Goal: Task Accomplishment & Management: Manage account settings

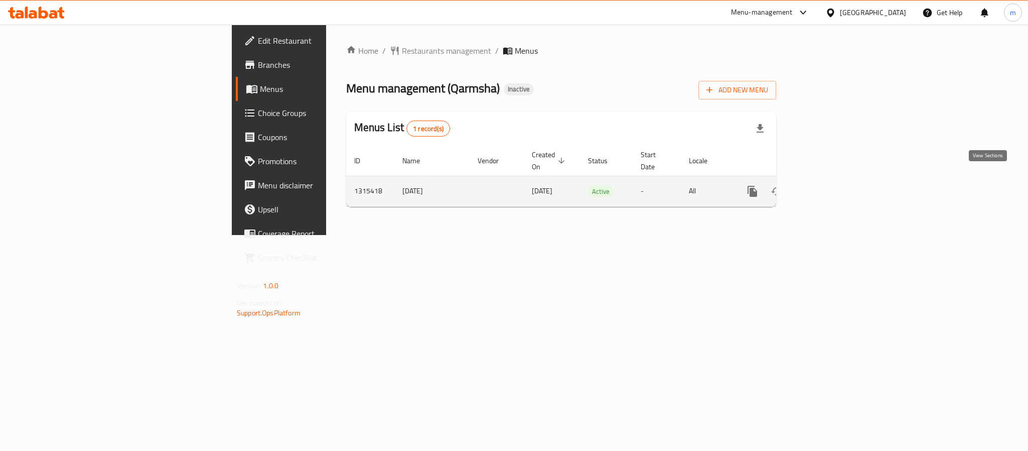
click at [831, 185] on icon "enhanced table" at bounding box center [825, 191] width 12 height 12
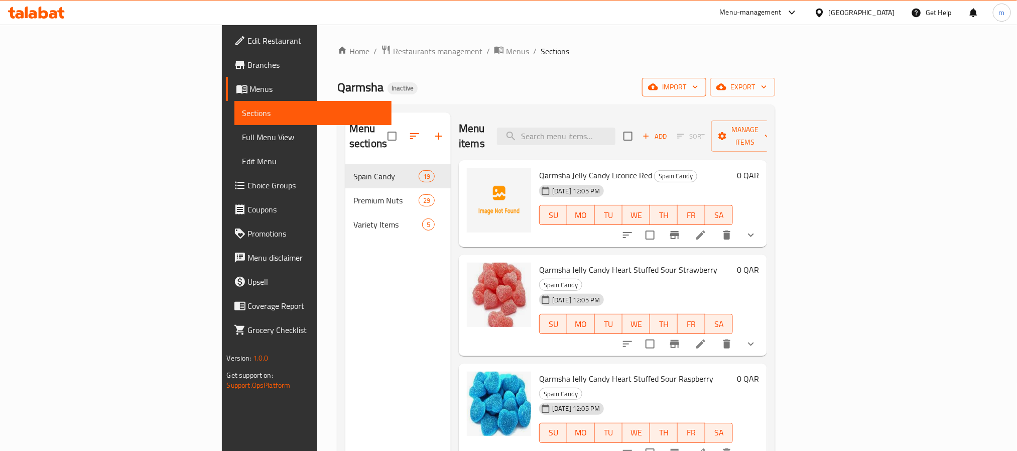
click at [698, 90] on span "import" at bounding box center [674, 87] width 48 height 13
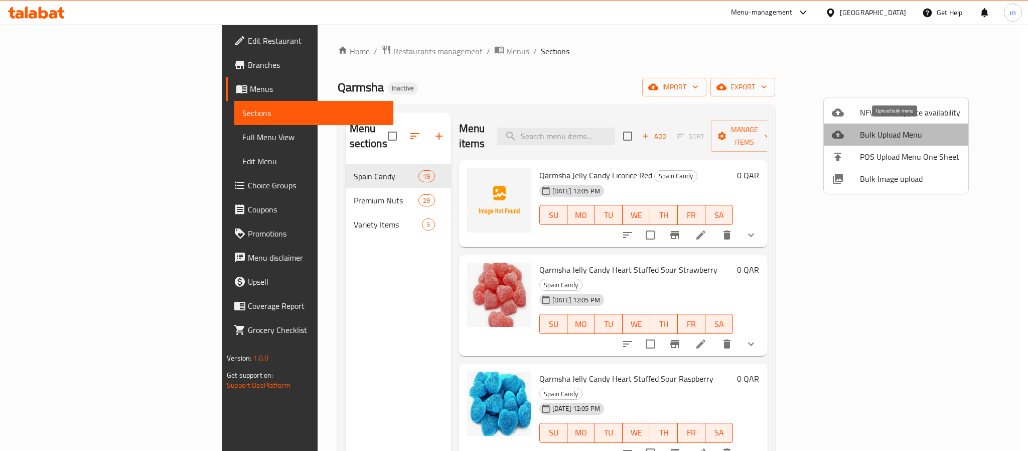
click at [901, 137] on span "Bulk Upload Menu" at bounding box center [910, 134] width 100 height 12
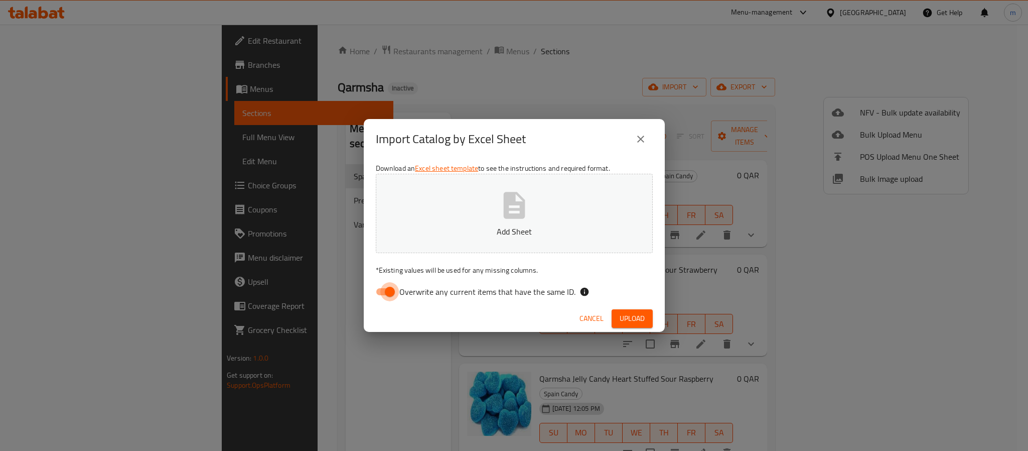
click at [391, 290] on input "Overwrite any current items that have the same ID." at bounding box center [389, 291] width 57 height 19
checkbox input "false"
click at [467, 217] on button "Add Sheet" at bounding box center [514, 213] width 277 height 79
click at [628, 321] on span "Upload" at bounding box center [632, 318] width 25 height 13
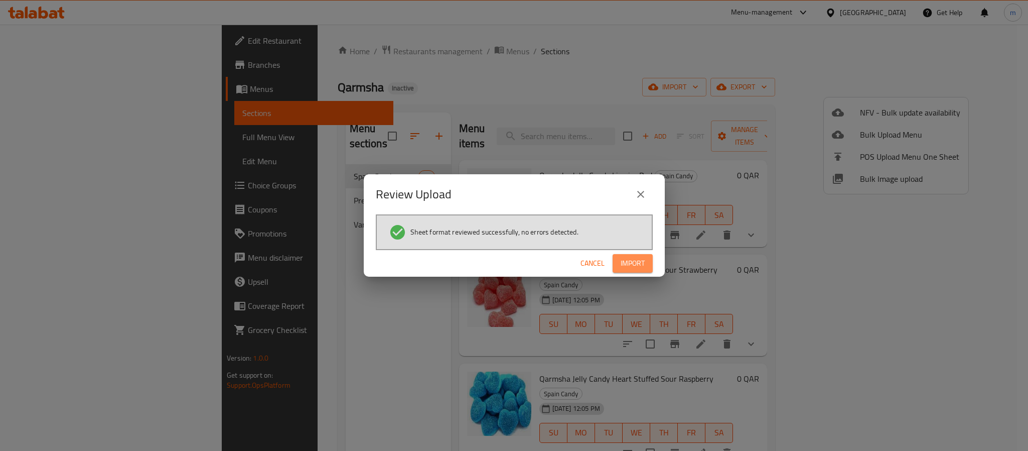
click at [640, 266] on span "Import" at bounding box center [633, 263] width 24 height 13
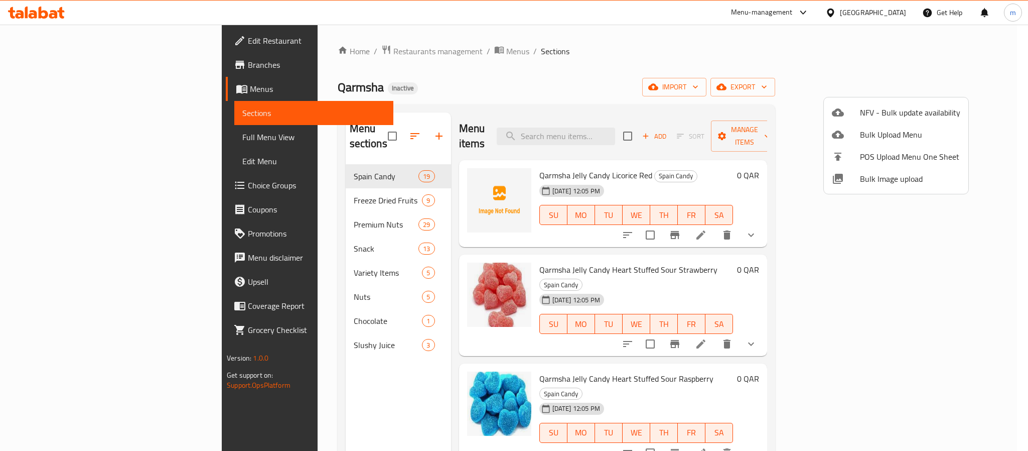
click at [232, 234] on div at bounding box center [514, 225] width 1028 height 451
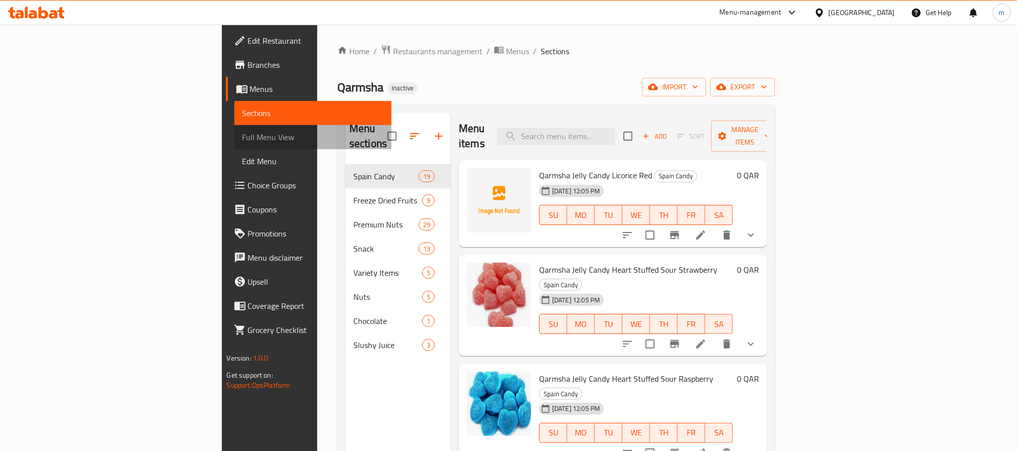
click at [242, 139] on span "Full Menu View" at bounding box center [312, 137] width 141 height 12
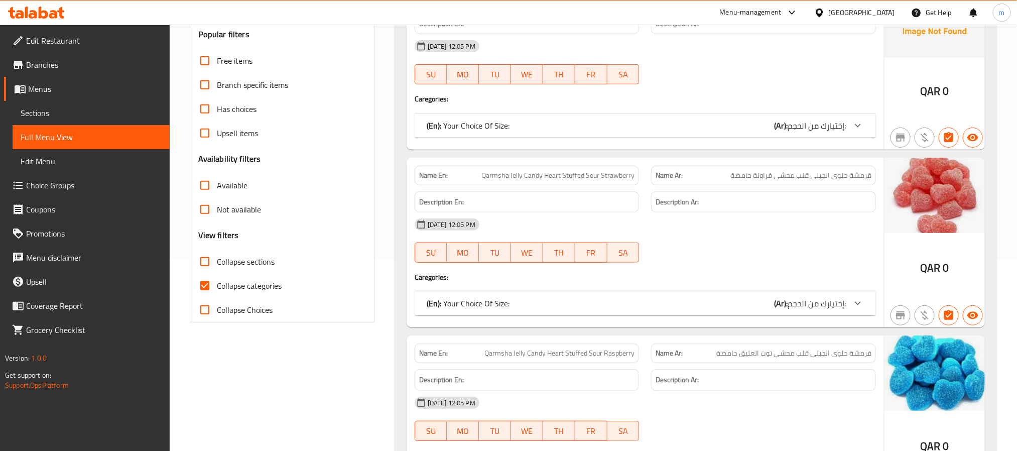
scroll to position [226, 0]
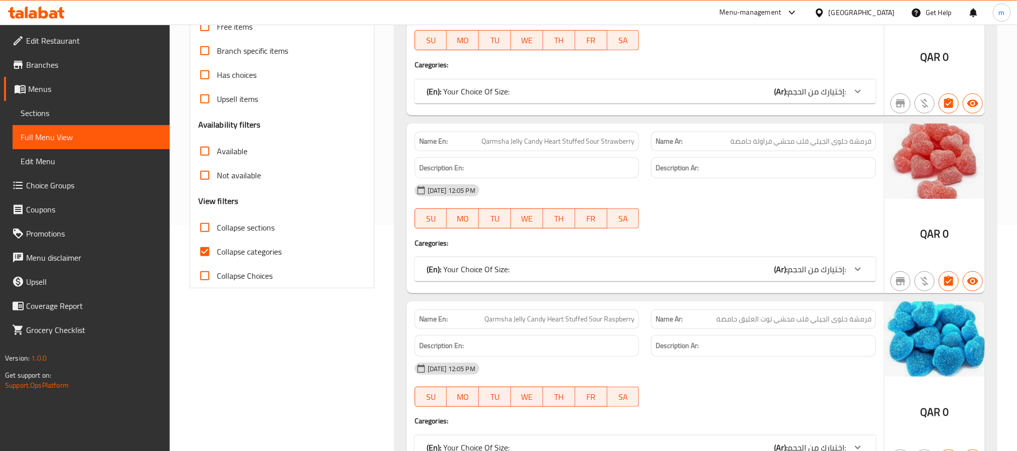
click at [208, 232] on input "Collapse sections" at bounding box center [205, 227] width 24 height 24
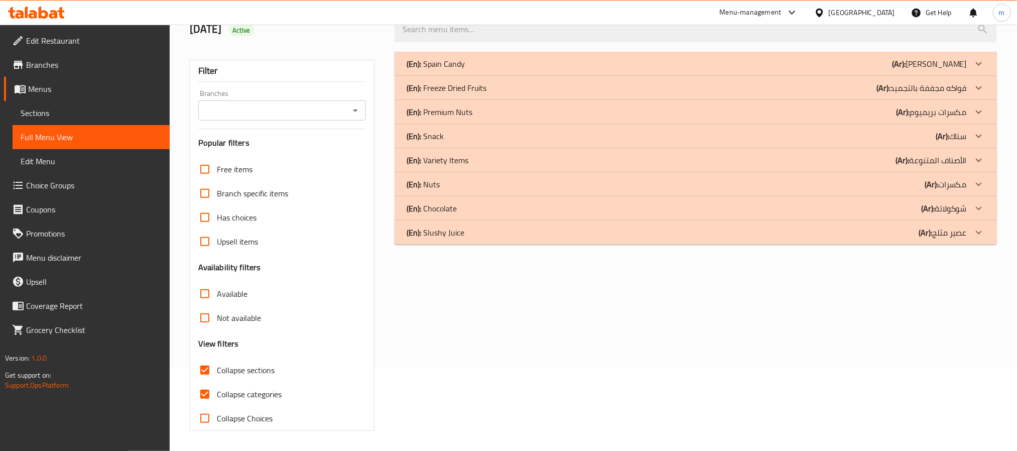
scroll to position [84, 0]
click at [243, 371] on span "Collapse sections" at bounding box center [246, 370] width 58 height 12
click at [217, 371] on input "Collapse sections" at bounding box center [205, 370] width 24 height 24
checkbox input "false"
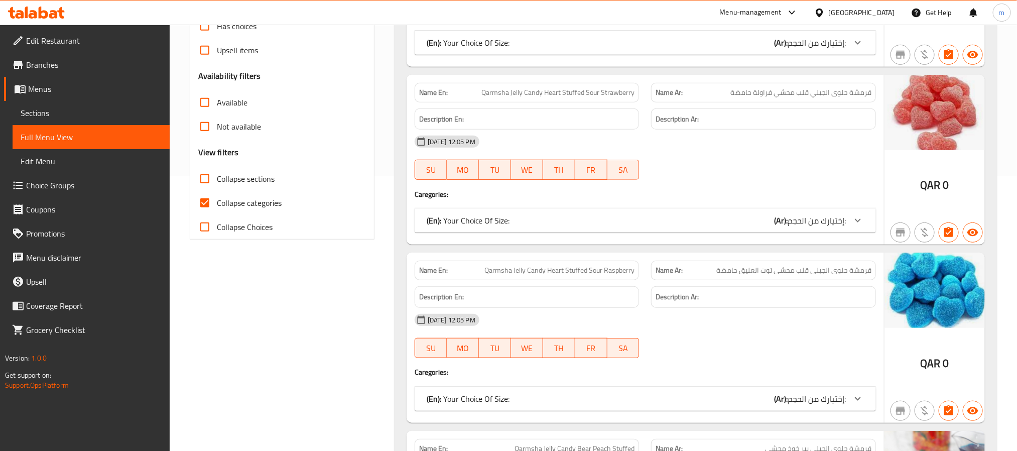
scroll to position [160, 0]
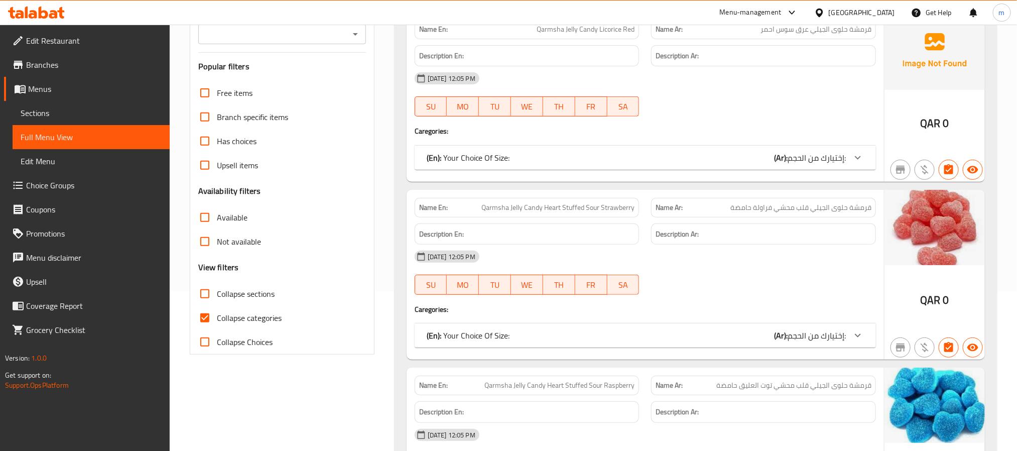
click at [56, 108] on span "Sections" at bounding box center [91, 113] width 141 height 12
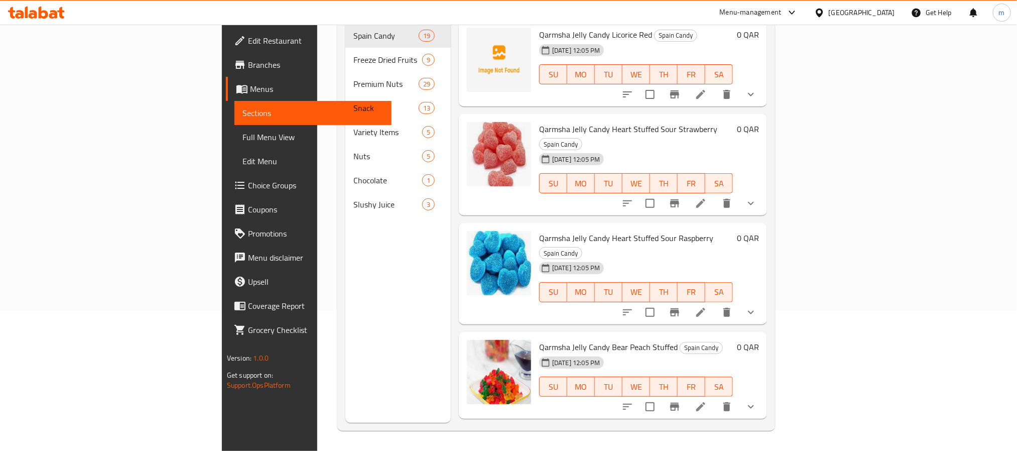
scroll to position [141, 0]
click at [242, 142] on span "Full Menu View" at bounding box center [312, 137] width 141 height 12
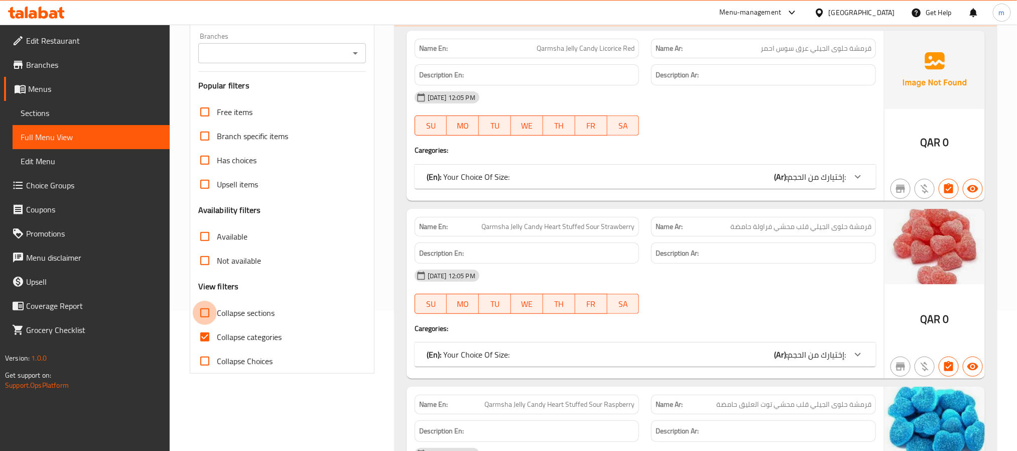
click at [209, 315] on input "Collapse sections" at bounding box center [205, 313] width 24 height 24
checkbox input "true"
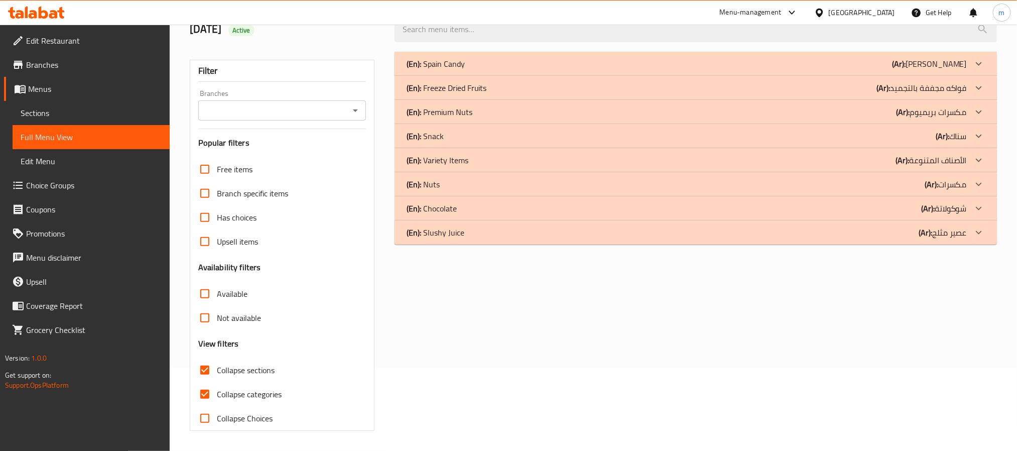
click at [204, 344] on h3 "View filters" at bounding box center [218, 344] width 41 height 12
click at [433, 130] on p "(En): Snack" at bounding box center [425, 136] width 37 height 12
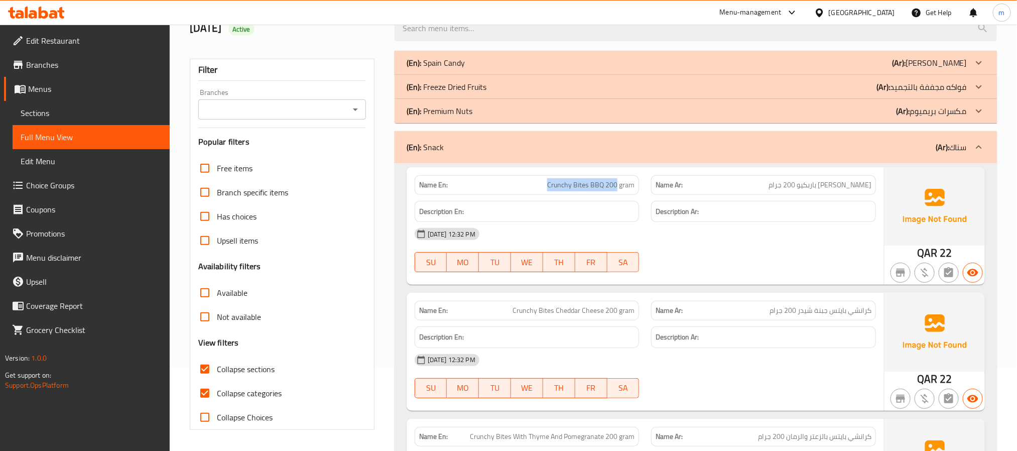
drag, startPoint x: 547, startPoint y: 183, endPoint x: 616, endPoint y: 188, distance: 70.0
click at [616, 188] on p "Name En: Crunchy Bites BBQ 200 gram" at bounding box center [527, 185] width 216 height 11
copy span "Crunchy Bites BBQ 200"
click at [47, 113] on span "Sections" at bounding box center [91, 113] width 141 height 12
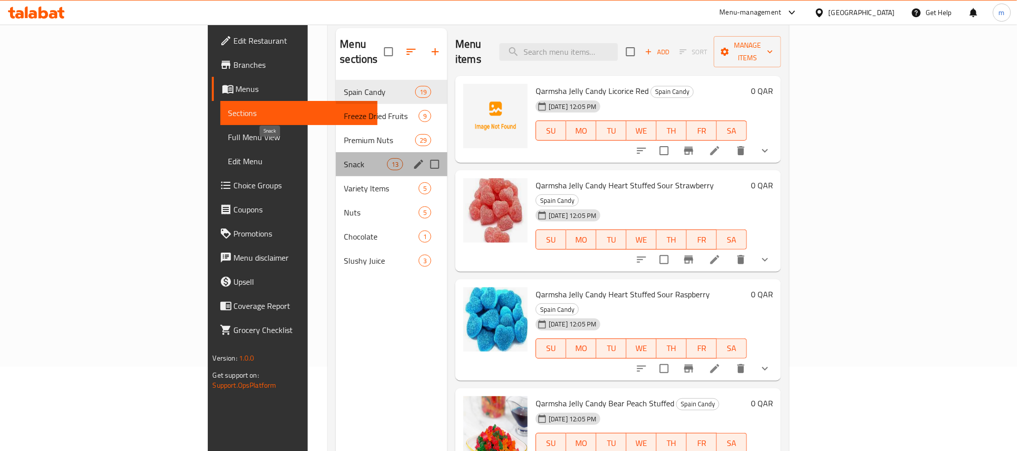
click at [344, 158] on span "Snack" at bounding box center [365, 164] width 43 height 12
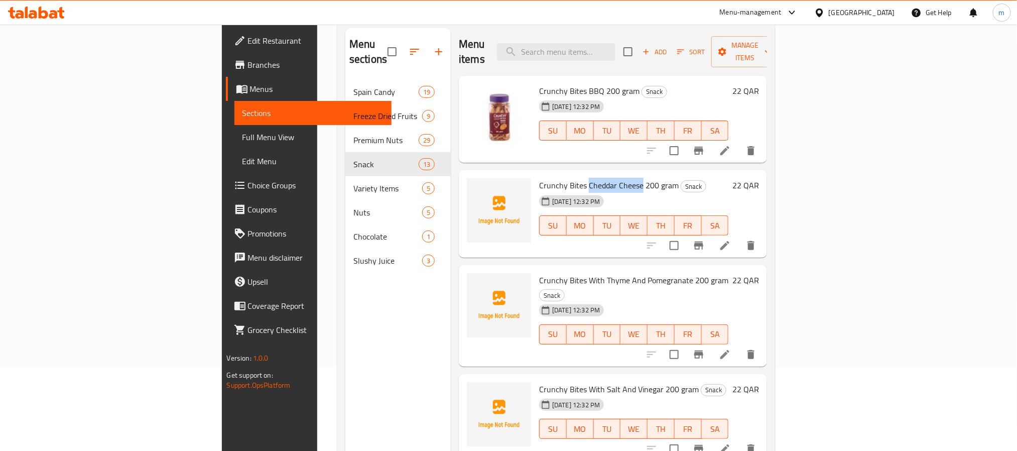
drag, startPoint x: 532, startPoint y: 171, endPoint x: 585, endPoint y: 172, distance: 53.2
click at [585, 178] on span "Crunchy Bites Cheddar Cheese 200 gram" at bounding box center [609, 185] width 140 height 15
copy span "Cheddar Cheese"
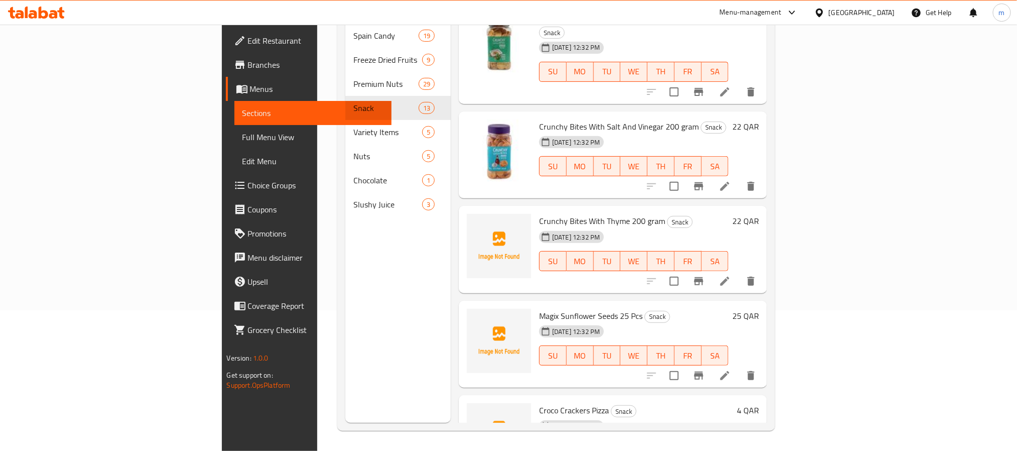
scroll to position [226, 0]
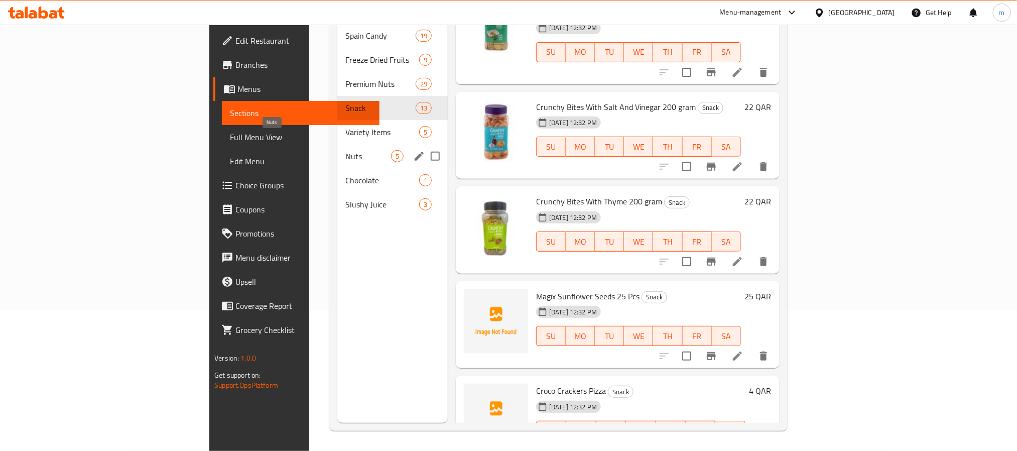
click at [345, 150] on span "Nuts" at bounding box center [368, 156] width 46 height 12
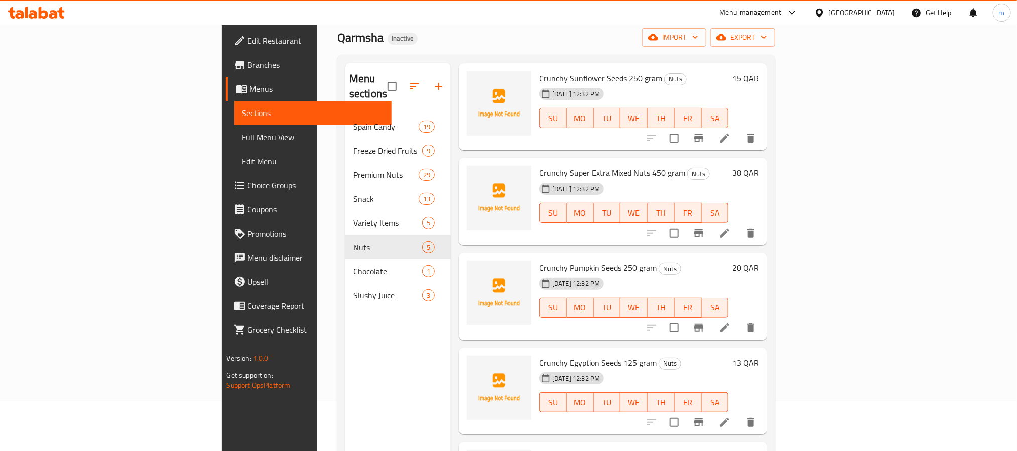
scroll to position [141, 0]
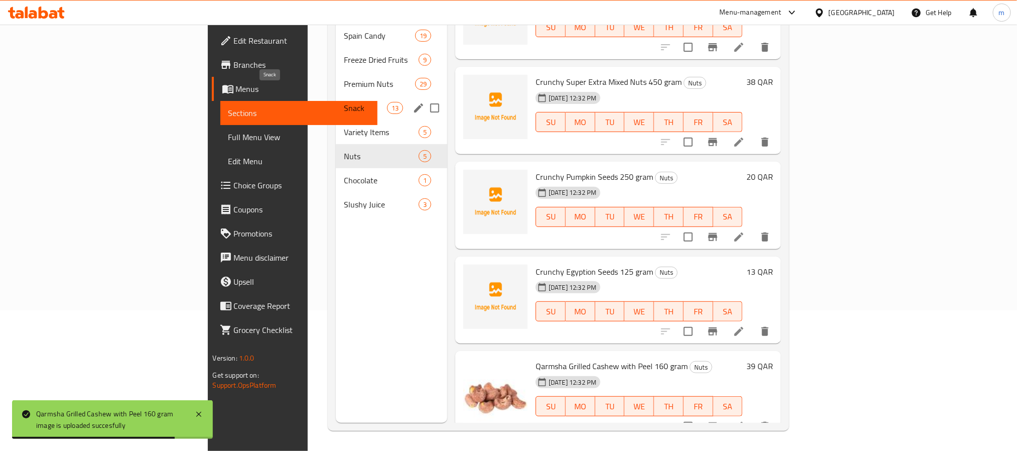
click at [344, 102] on span "Snack" at bounding box center [365, 108] width 43 height 12
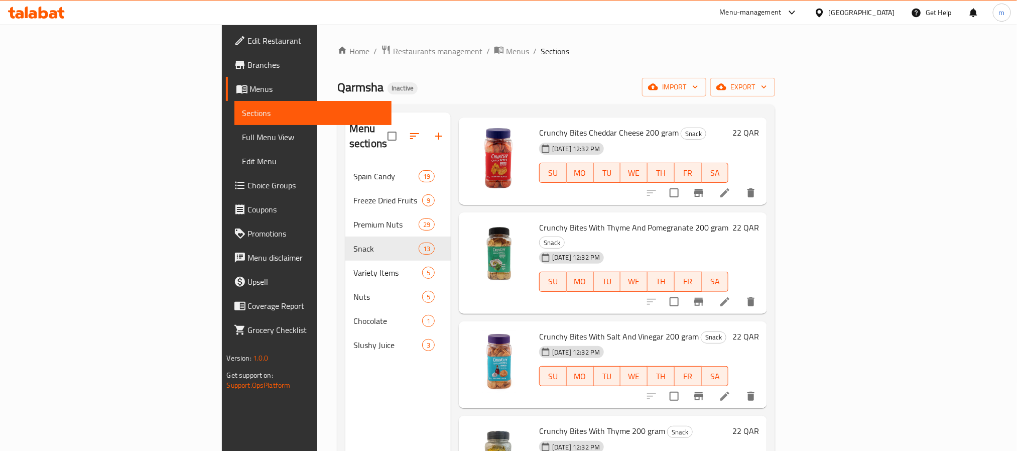
scroll to position [151, 0]
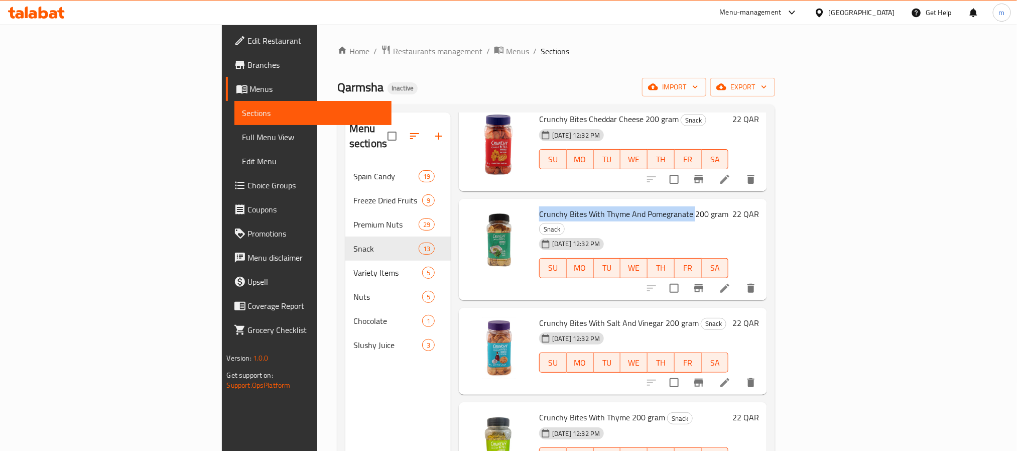
drag, startPoint x: 485, startPoint y: 197, endPoint x: 629, endPoint y: 211, distance: 144.7
click at [636, 206] on span "Crunchy Bites With Thyme And Pomegranate 200 gram" at bounding box center [633, 213] width 189 height 15
copy span "Crunchy Bites With Thyme And Pomegranate"
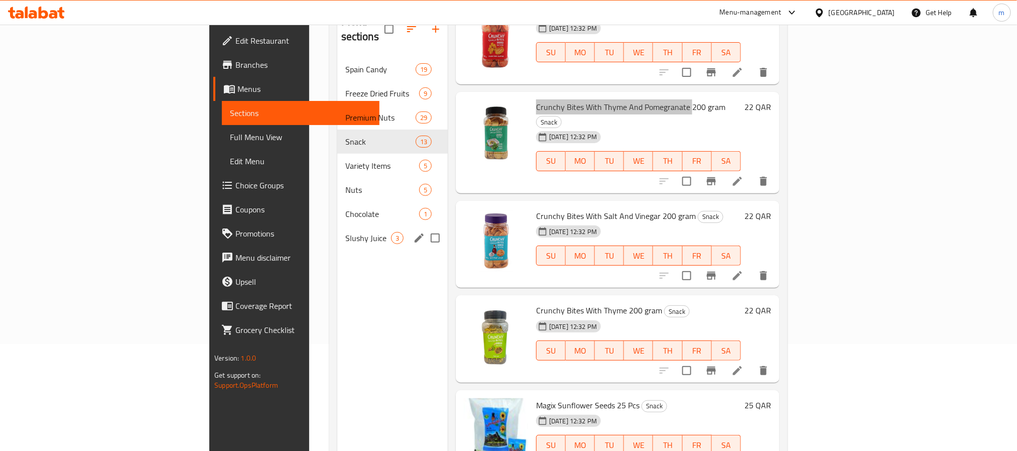
scroll to position [141, 0]
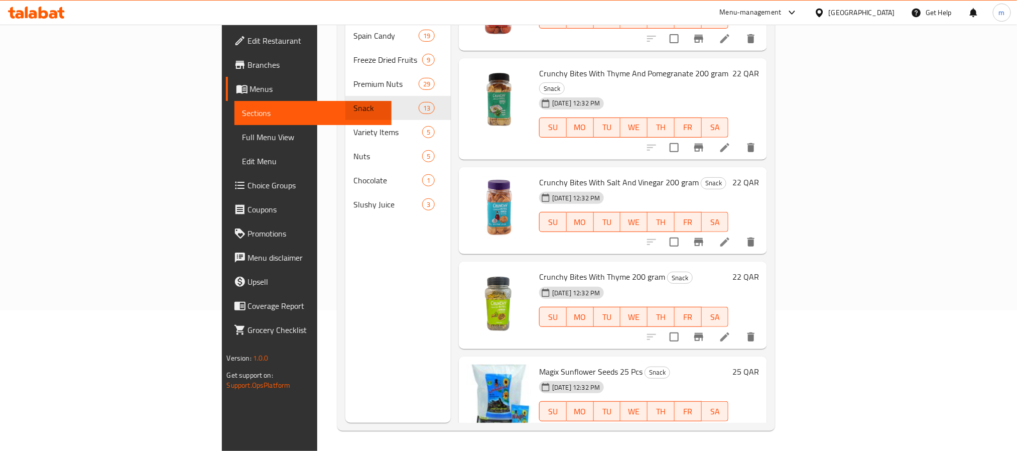
click at [345, 312] on div "Menu sections Spain Candy 19 Freeze Dried Fruits 9 Premium Nuts 29 Snack 13 Var…" at bounding box center [397, 197] width 105 height 451
drag, startPoint x: 589, startPoint y: 57, endPoint x: 637, endPoint y: 62, distance: 48.4
click at [637, 66] on span "Crunchy Bites With Thyme And Pomegranate 200 gram" at bounding box center [633, 73] width 189 height 15
copy span "Pomegranate"
click at [345, 281] on div "Menu sections Spain Candy 19 Freeze Dried Fruits 9 Premium Nuts 29 Snack 13 Var…" at bounding box center [397, 197] width 105 height 451
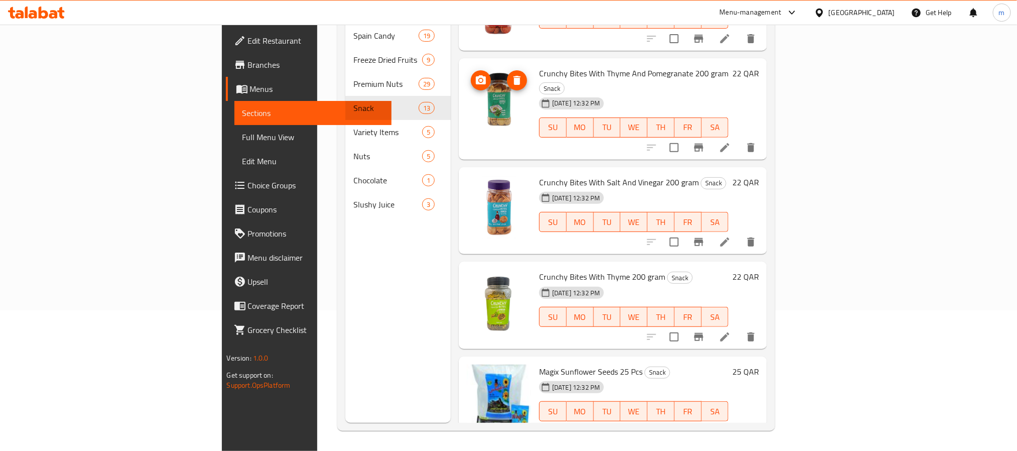
click at [467, 87] on img at bounding box center [499, 98] width 64 height 64
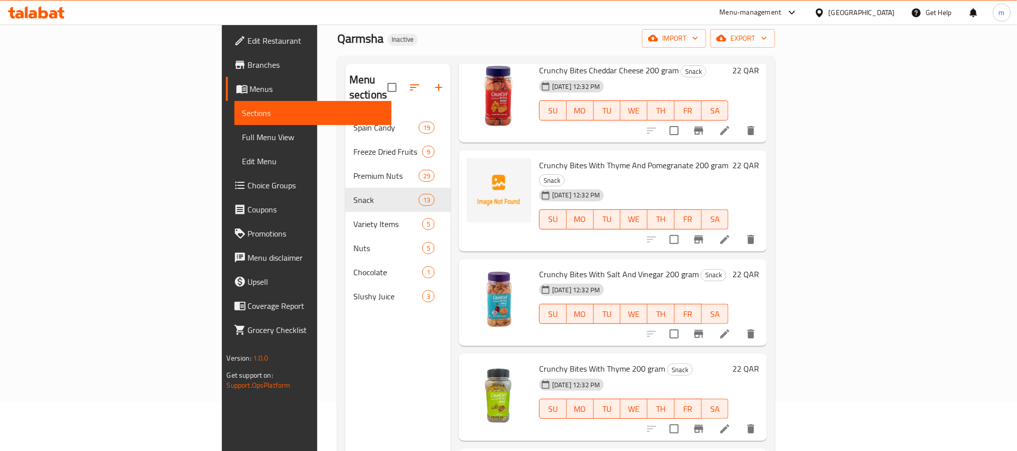
scroll to position [75, 0]
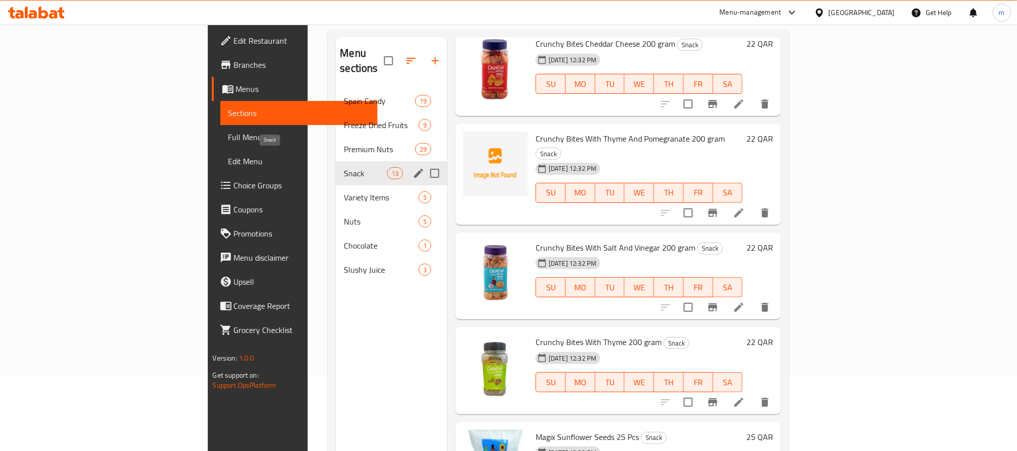
click at [344, 167] on span "Snack" at bounding box center [365, 173] width 43 height 12
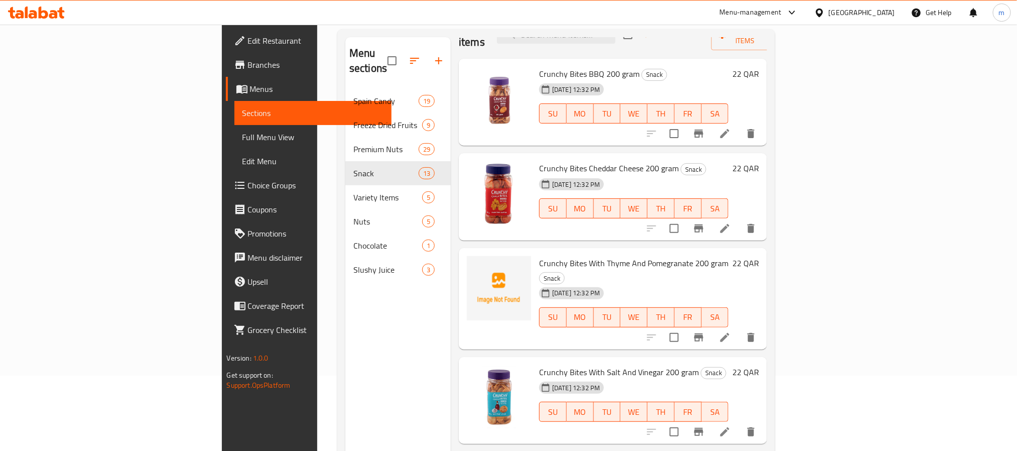
scroll to position [0, 0]
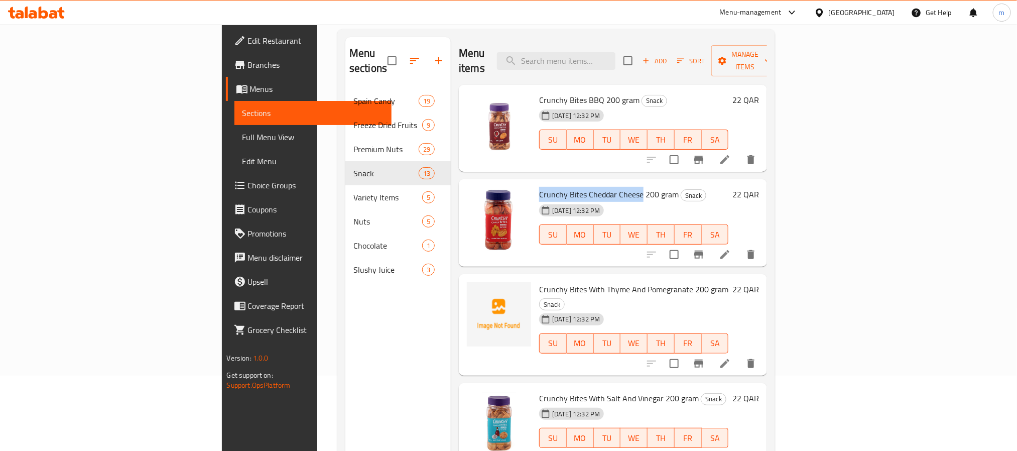
drag, startPoint x: 485, startPoint y: 180, endPoint x: 586, endPoint y: 179, distance: 100.9
click at [586, 187] on span "Crunchy Bites Cheddar Cheese 200 gram" at bounding box center [609, 194] width 140 height 15
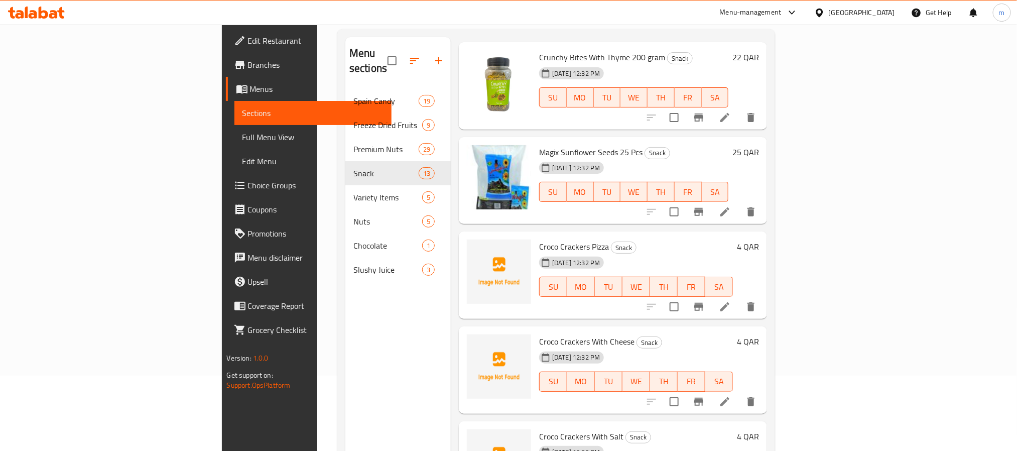
scroll to position [452, 0]
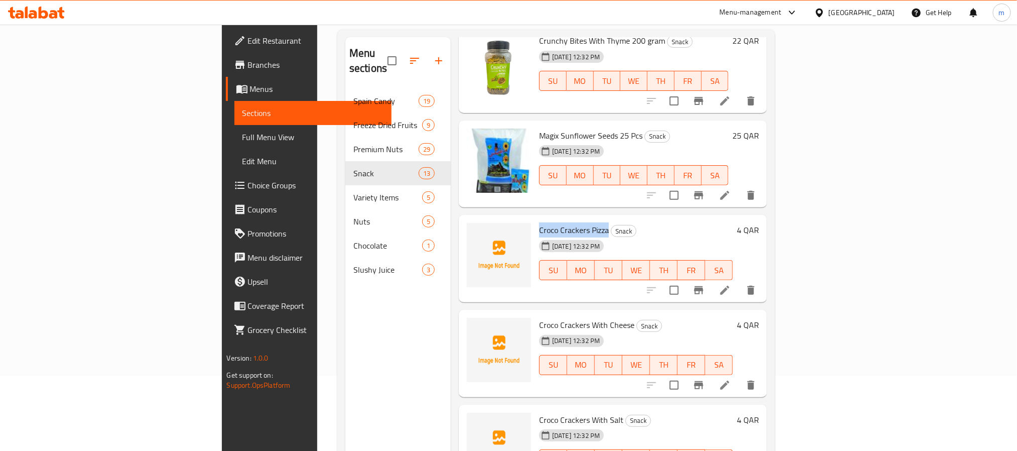
drag, startPoint x: 484, startPoint y: 199, endPoint x: 551, endPoint y: 202, distance: 67.3
click at [551, 222] on span "Croco Crackers Pizza" at bounding box center [574, 229] width 70 height 15
copy span "Croco Crackers Pizza"
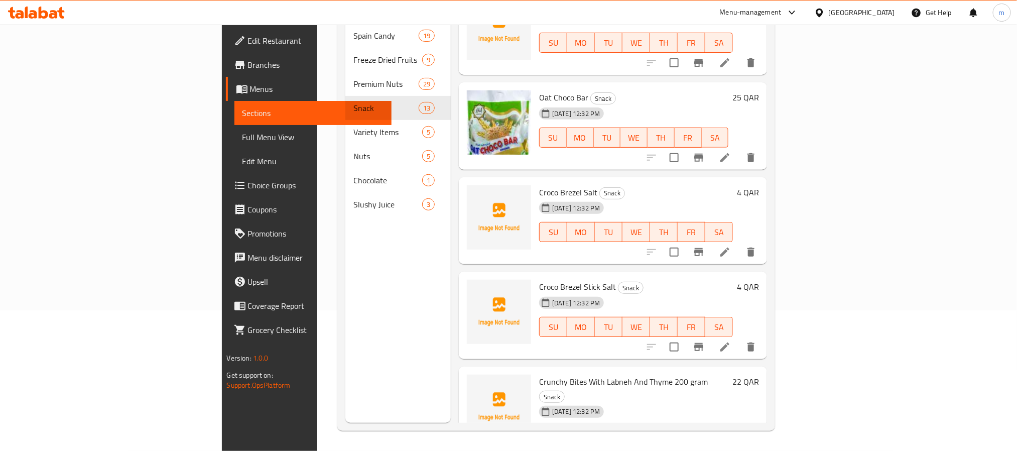
scroll to position [804, 0]
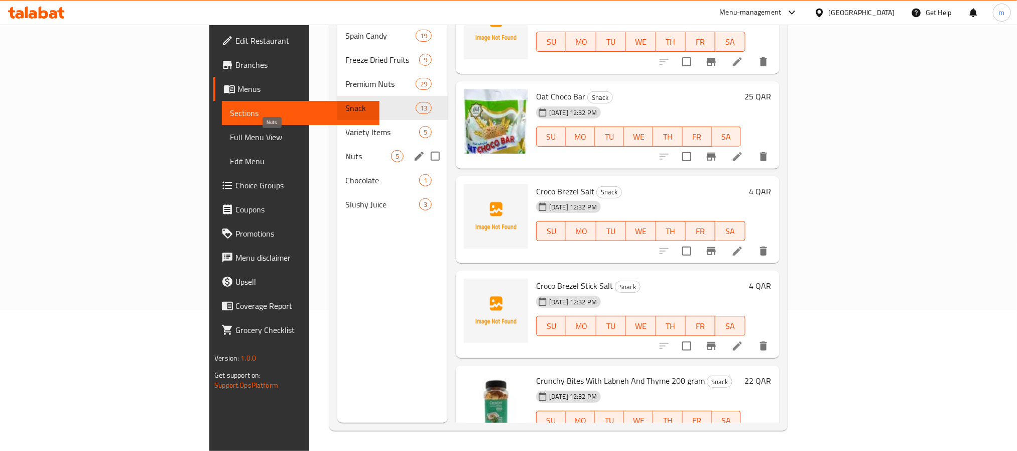
click at [345, 150] on span "Nuts" at bounding box center [368, 156] width 46 height 12
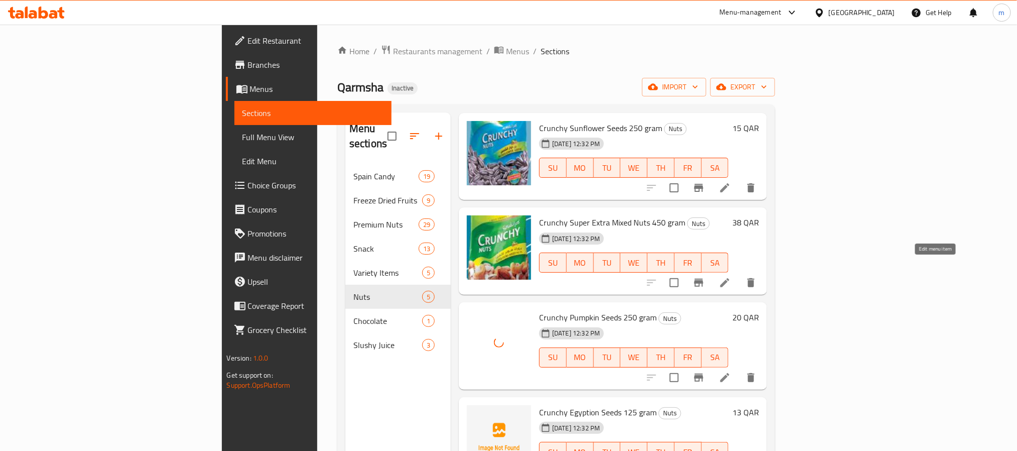
scroll to position [141, 0]
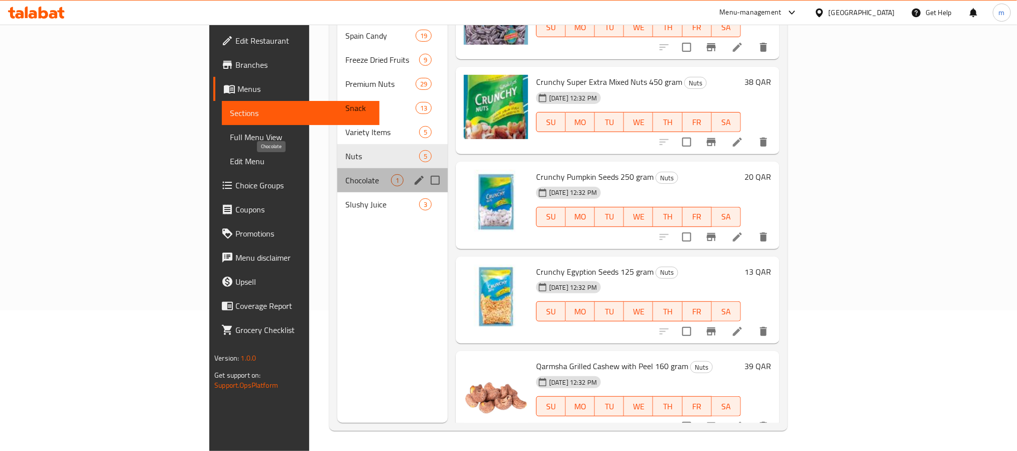
click at [345, 174] on span "Chocolate" at bounding box center [368, 180] width 46 height 12
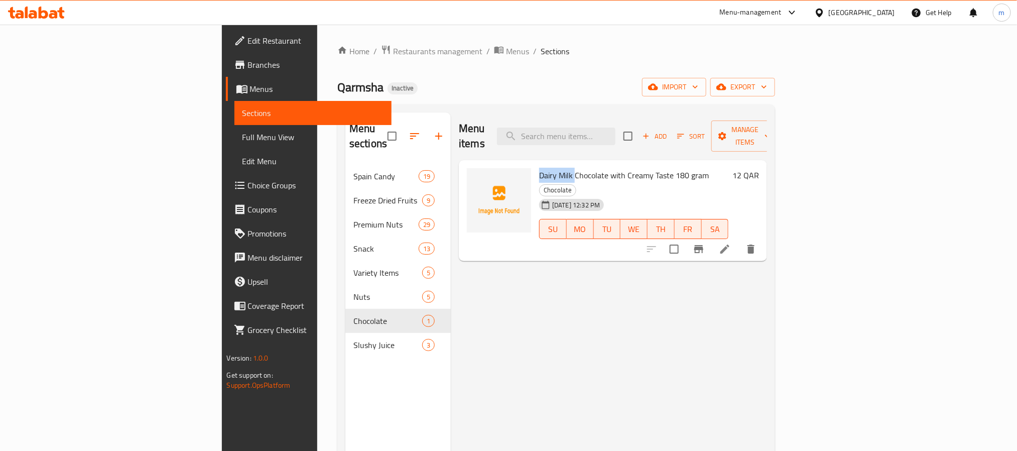
drag, startPoint x: 483, startPoint y: 157, endPoint x: 519, endPoint y: 162, distance: 35.4
click at [539, 168] on span "Dairy Milk Chocolate with Creamy Taste 180 gram" at bounding box center [624, 175] width 170 height 15
copy span "Dairy Milk"
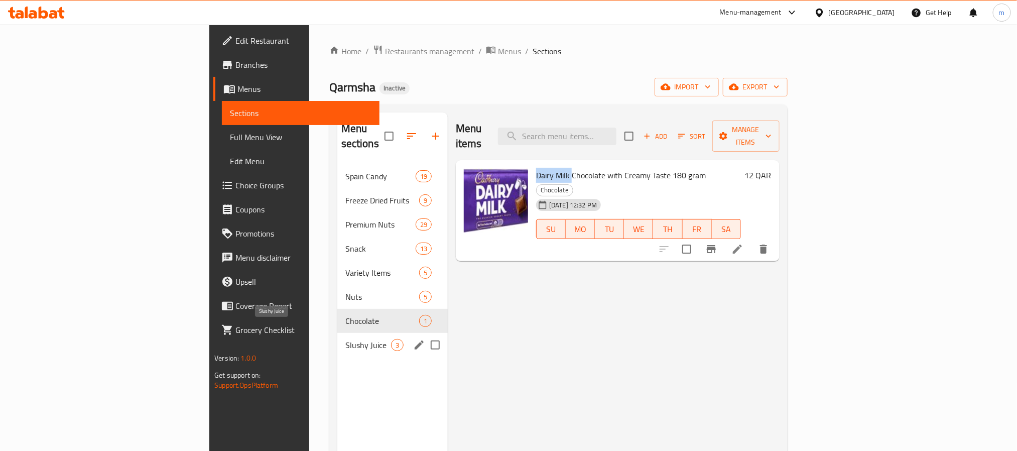
click at [345, 339] on span "Slushy Juice" at bounding box center [368, 345] width 46 height 12
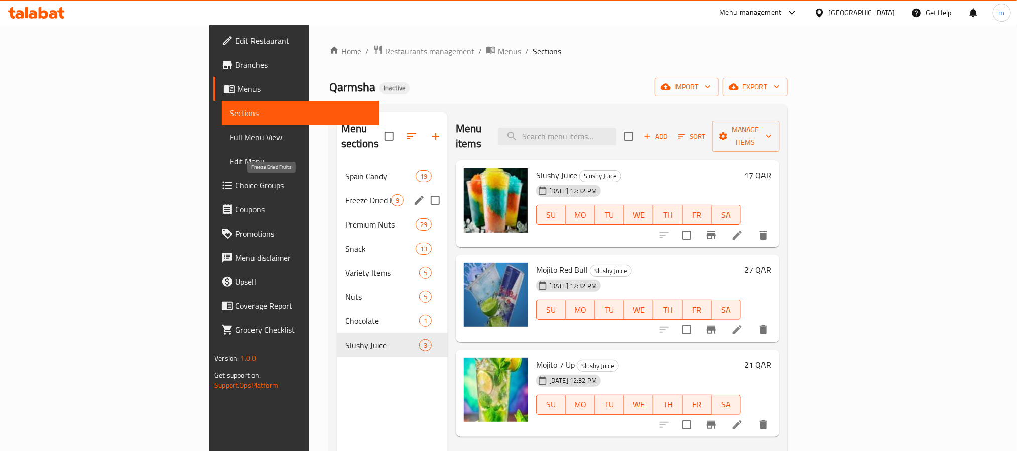
click at [345, 194] on span "Freeze Dried Fruits" at bounding box center [368, 200] width 46 height 12
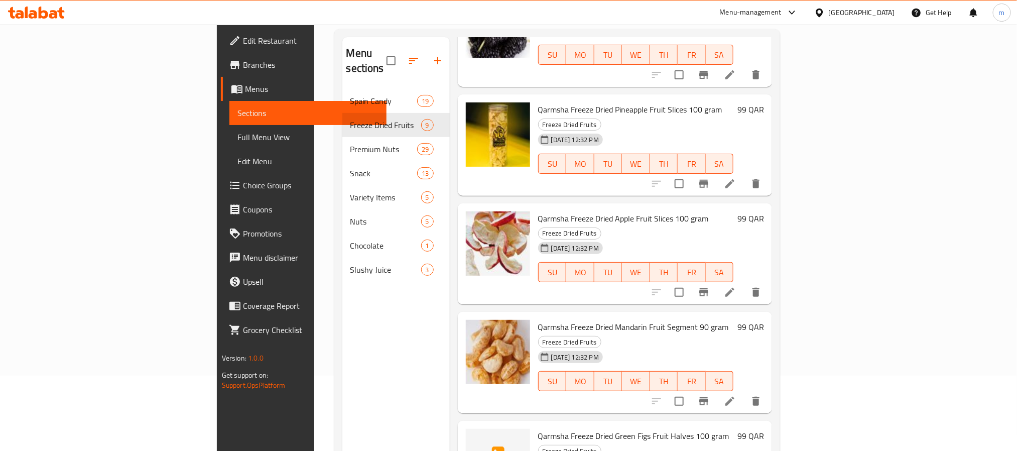
scroll to position [141, 0]
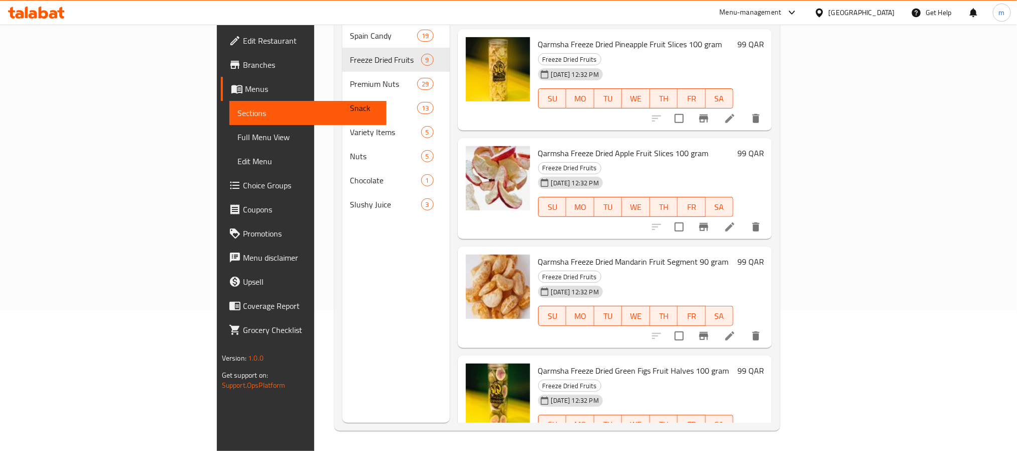
click at [342, 292] on div "Menu sections Spain Candy 19 Freeze Dried Fruits 9 Premium Nuts 29 Snack 13 Var…" at bounding box center [395, 197] width 107 height 451
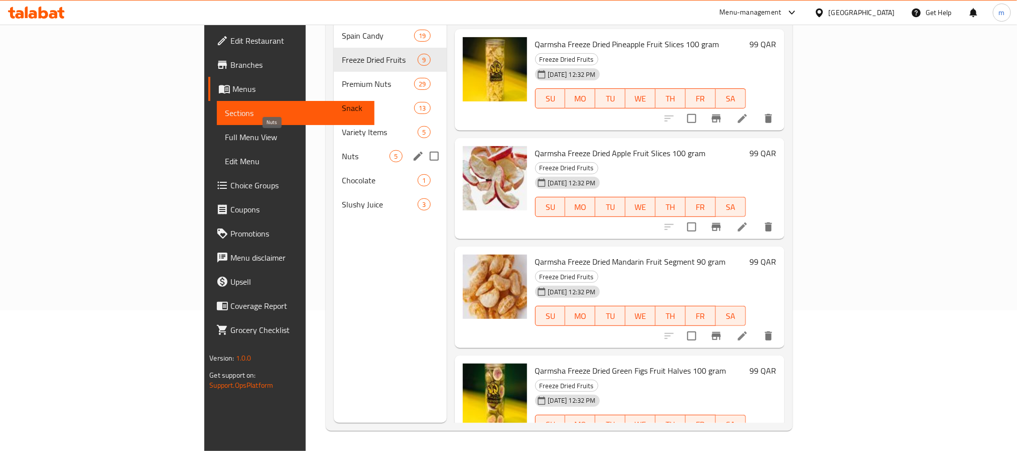
click at [342, 150] on span "Nuts" at bounding box center [366, 156] width 48 height 12
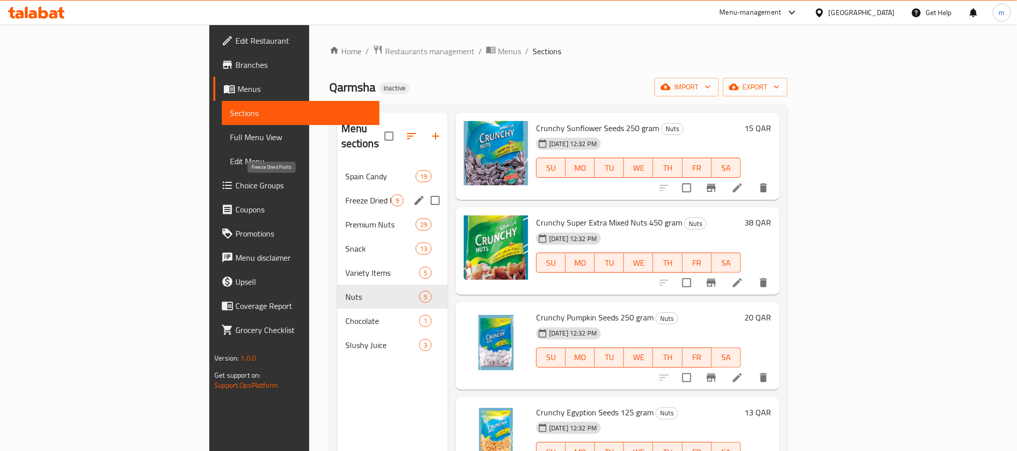
click at [345, 194] on span "Freeze Dried Fruits" at bounding box center [368, 200] width 46 height 12
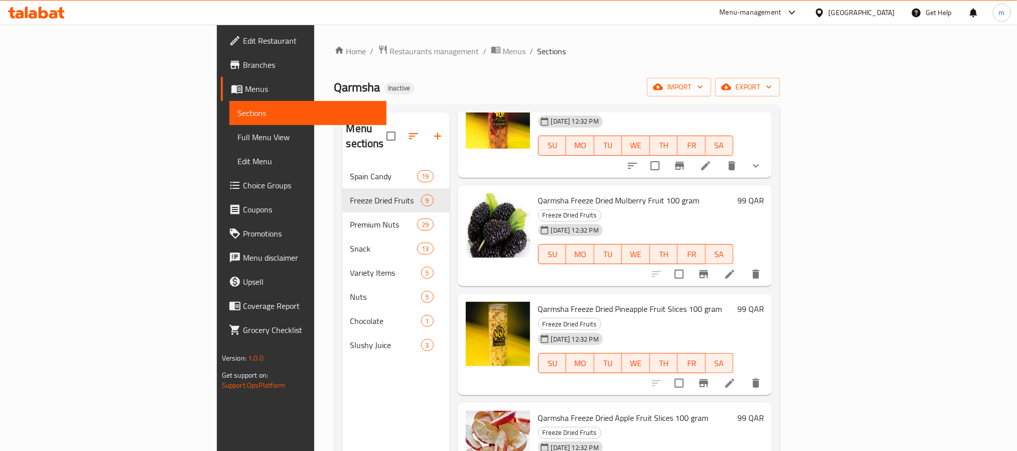
scroll to position [425, 0]
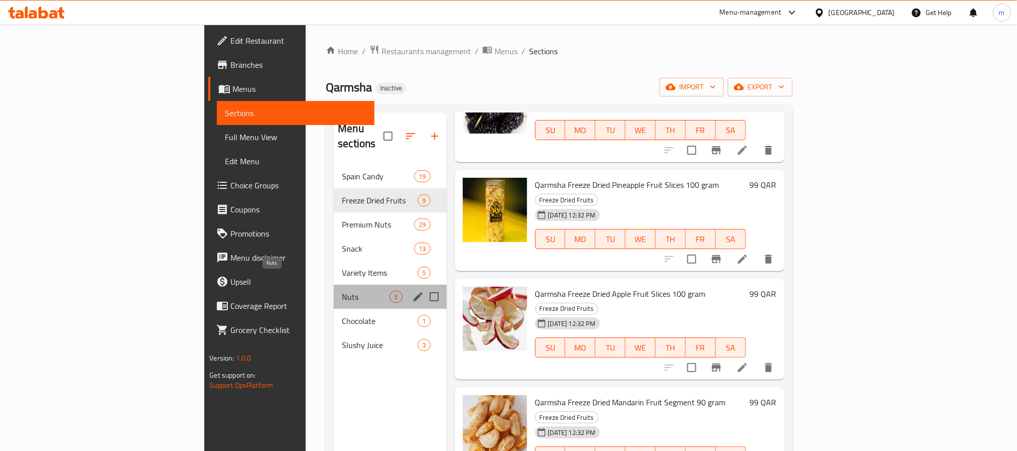
click at [342, 291] on span "Nuts" at bounding box center [366, 297] width 48 height 12
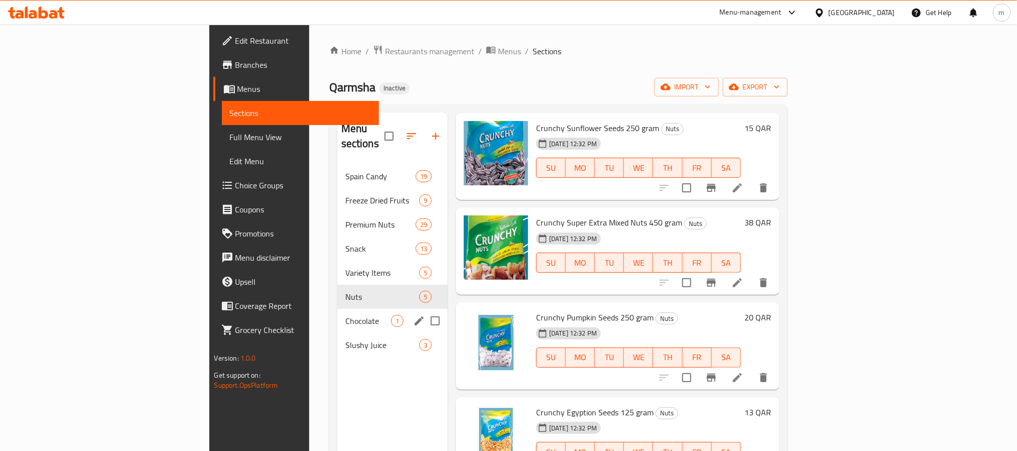
click at [337, 309] on div "Chocolate 1" at bounding box center [392, 321] width 110 height 24
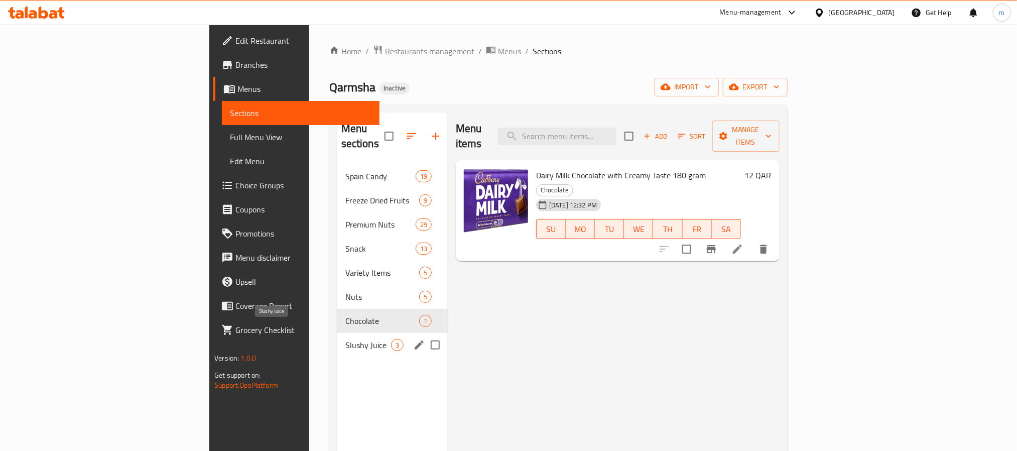
click at [345, 339] on span "Slushy Juice" at bounding box center [368, 345] width 46 height 12
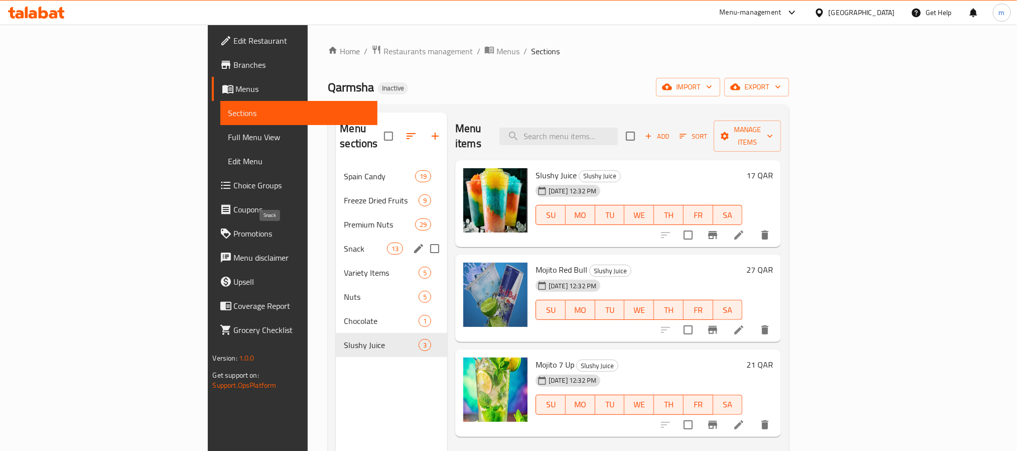
click at [344, 242] on span "Snack" at bounding box center [365, 248] width 43 height 12
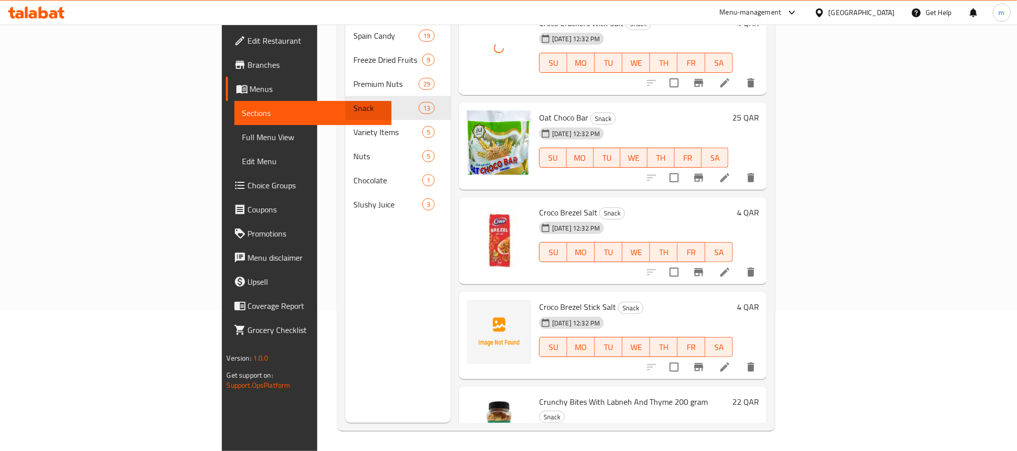
scroll to position [804, 0]
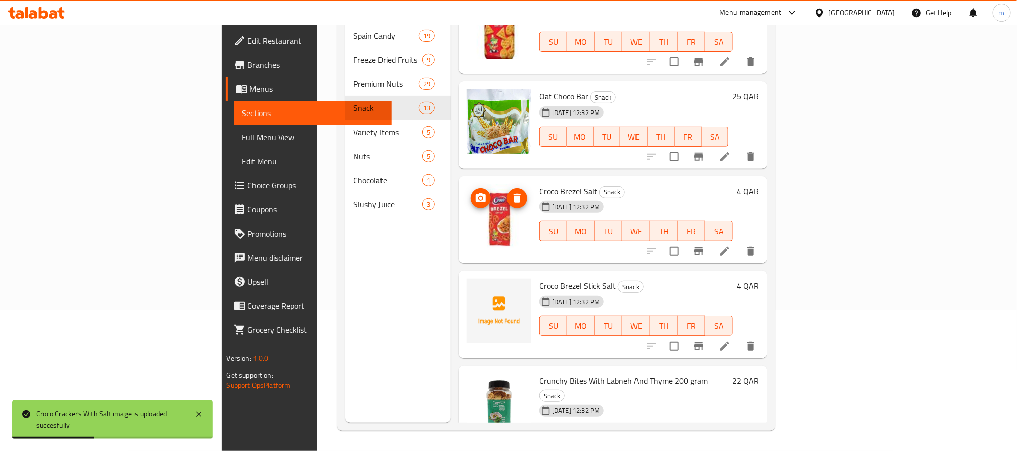
click at [467, 192] on img at bounding box center [499, 216] width 64 height 64
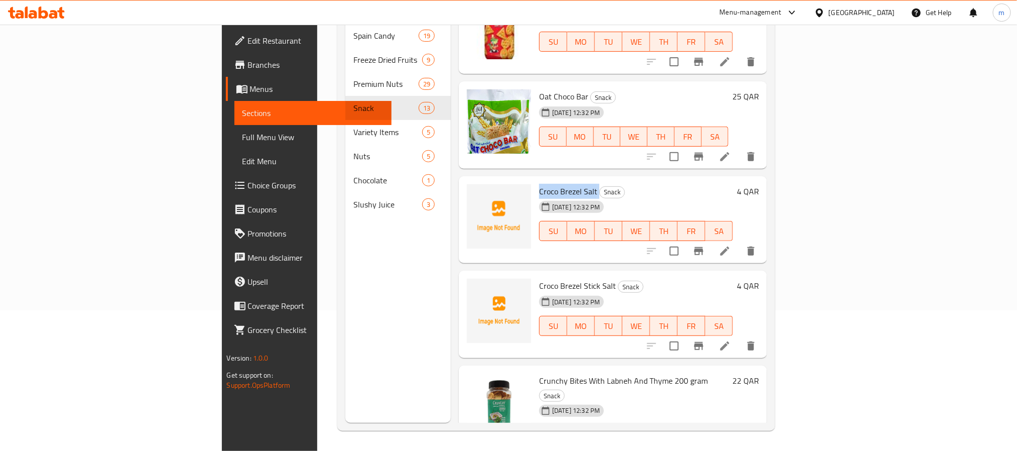
drag, startPoint x: 482, startPoint y: 163, endPoint x: 541, endPoint y: 163, distance: 58.7
click at [541, 180] on div "Croco Brezel Salt Snack [DATE] 12:32 PM SU MO TU WE TH FR SA" at bounding box center [636, 219] width 202 height 79
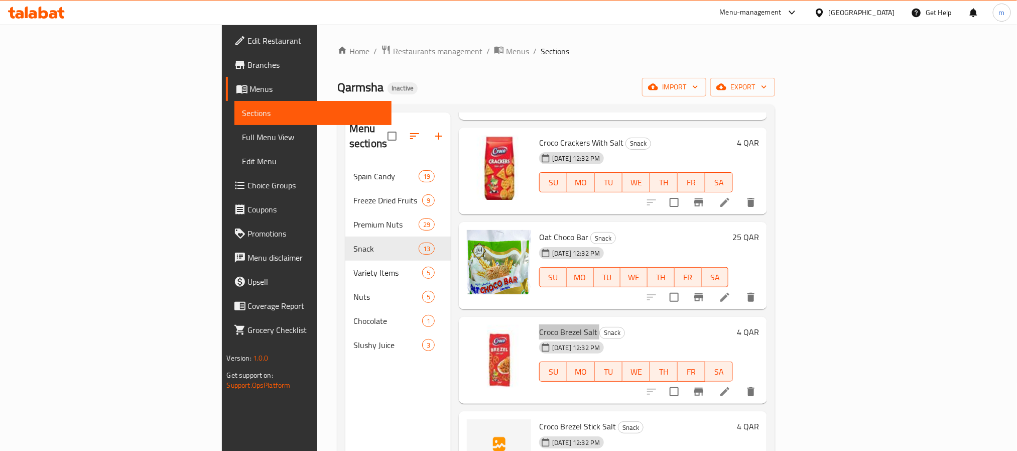
scroll to position [75, 0]
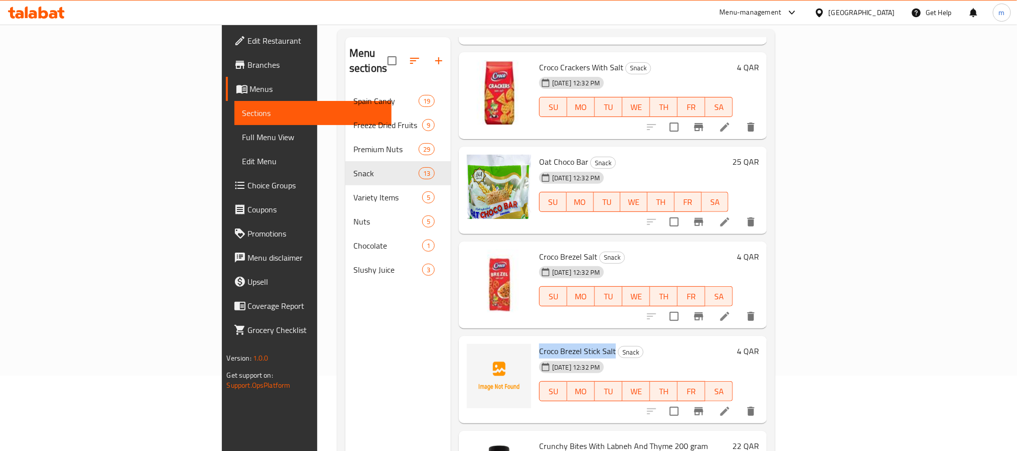
drag, startPoint x: 485, startPoint y: 321, endPoint x: 557, endPoint y: 327, distance: 72.0
click at [557, 343] on span "Croco Brezel Stick Salt" at bounding box center [577, 350] width 77 height 15
copy span "Croco Brezel Stick Salt"
click at [539, 343] on span "Croco Brezel Stick Salt" at bounding box center [577, 350] width 77 height 15
drag, startPoint x: 506, startPoint y: 319, endPoint x: 525, endPoint y: 324, distance: 18.8
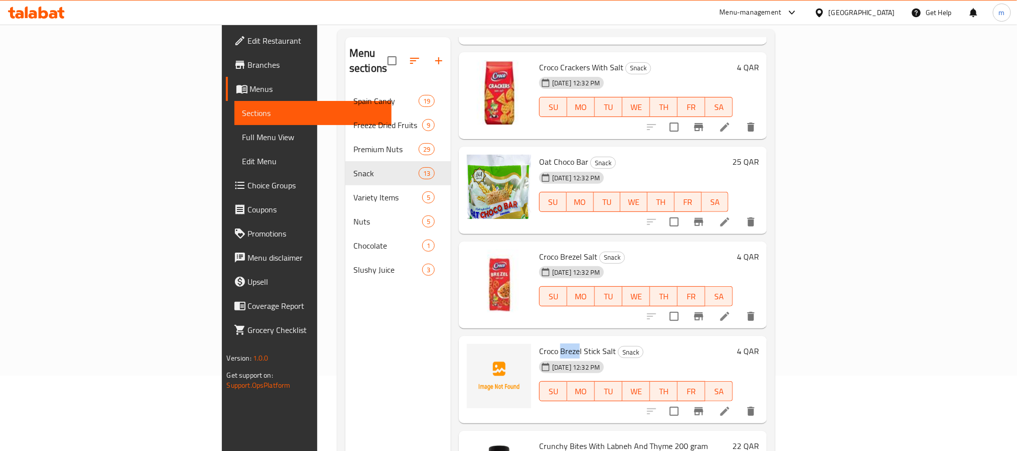
click at [539, 343] on span "Croco Brezel Stick Salt" at bounding box center [577, 350] width 77 height 15
copy span "Brezel"
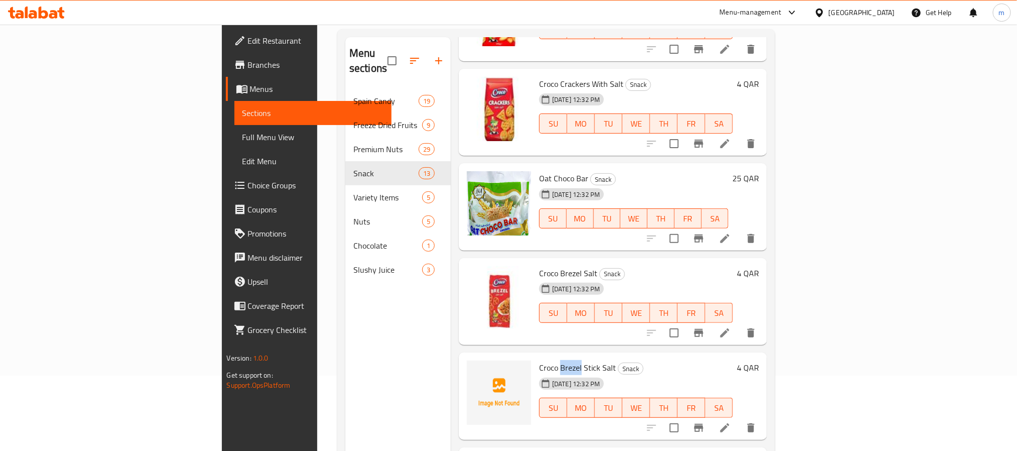
scroll to position [804, 0]
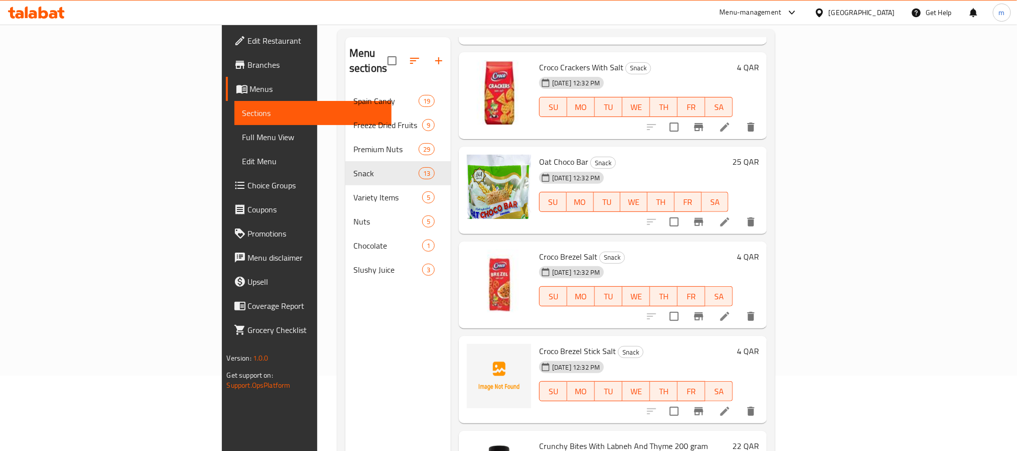
click at [345, 372] on div "Menu sections Spain Candy 19 Freeze Dried Fruits 9 Premium Nuts 29 Snack 13 Var…" at bounding box center [397, 262] width 105 height 451
click at [539, 249] on span "Croco Brezel Salt" at bounding box center [568, 256] width 58 height 15
copy span "Brezel"
drag, startPoint x: 498, startPoint y: 228, endPoint x: 570, endPoint y: 218, distance: 71.9
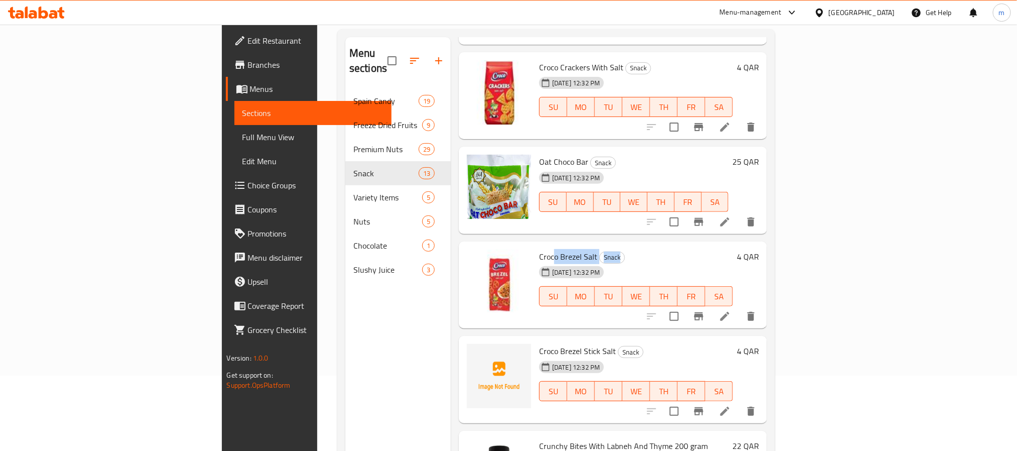
click at [570, 245] on div "Croco Brezel Salt Snack [DATE] 12:32 PM SU MO TU WE TH FR SA" at bounding box center [636, 284] width 202 height 79
drag, startPoint x: 502, startPoint y: 330, endPoint x: 547, endPoint y: 314, distance: 47.6
click at [586, 357] on div "[DATE] 12:32 PM" at bounding box center [560, 367] width 51 height 20
click at [467, 258] on img at bounding box center [499, 281] width 64 height 64
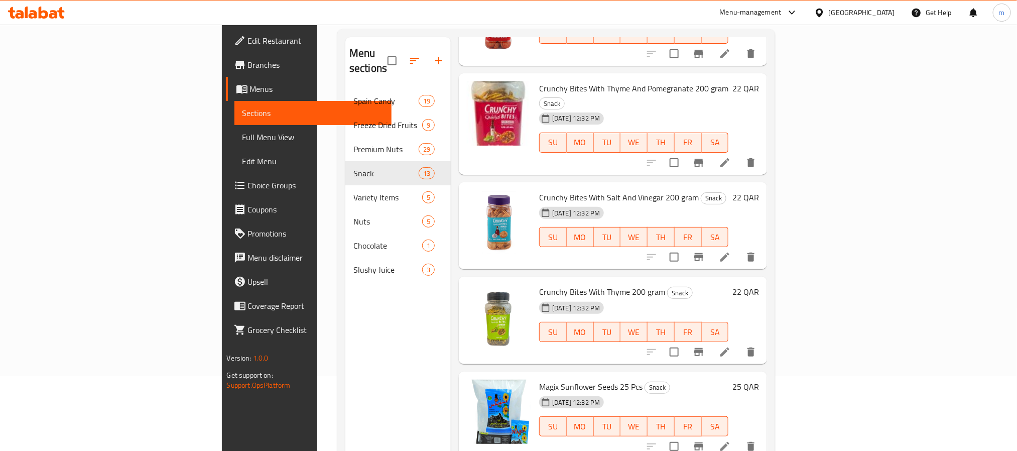
scroll to position [0, 0]
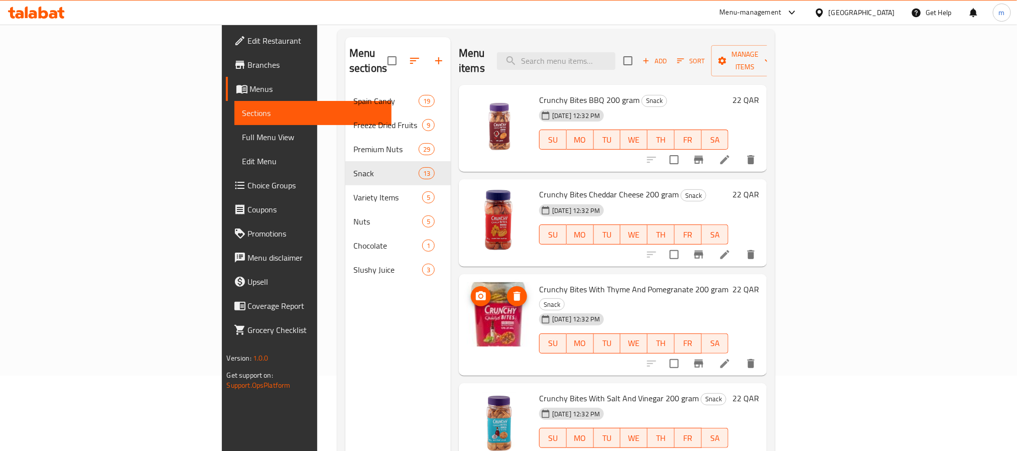
click at [467, 307] on img at bounding box center [499, 314] width 64 height 64
drag, startPoint x: 483, startPoint y: 270, endPoint x: 510, endPoint y: 278, distance: 28.1
click at [539, 282] on span "Crunchy Bites With Thyme And Pomegranate 200 gram" at bounding box center [633, 289] width 189 height 15
copy span "Crunchy"
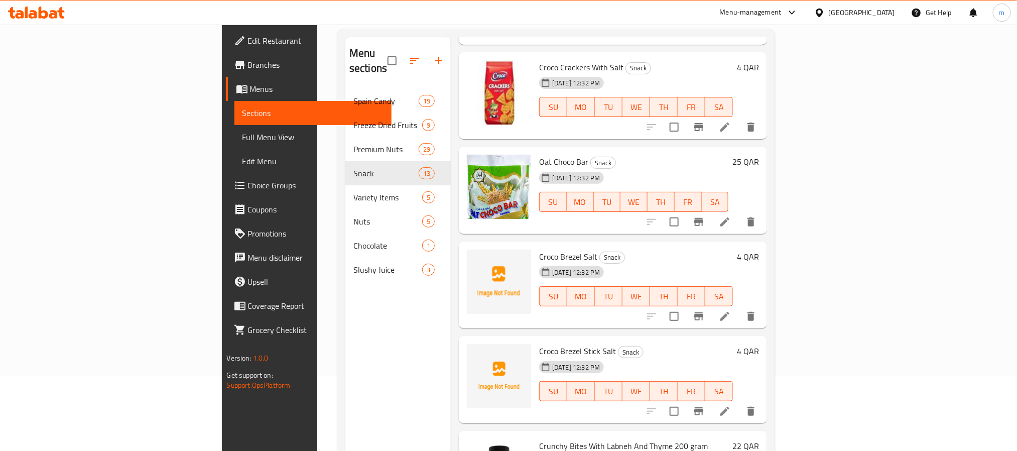
scroll to position [141, 0]
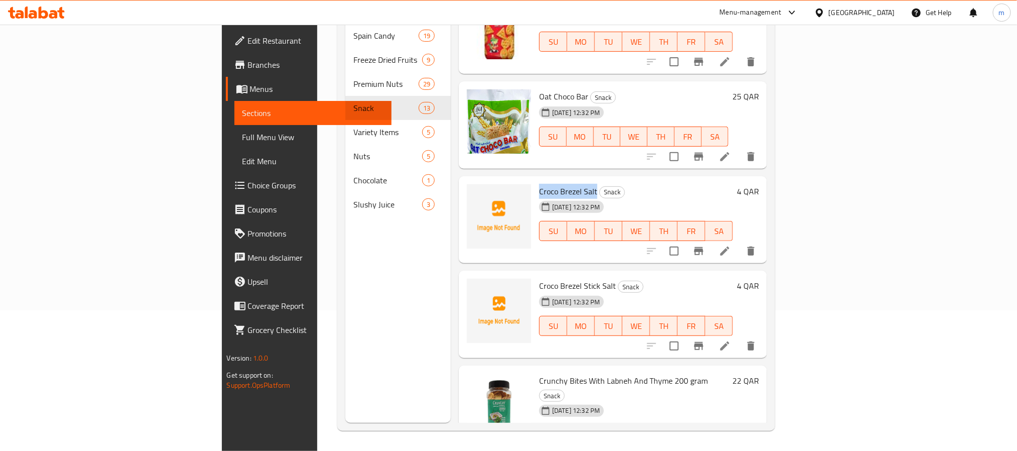
drag, startPoint x: 485, startPoint y: 160, endPoint x: 539, endPoint y: 159, distance: 53.7
click at [539, 184] on span "Croco Brezel Salt" at bounding box center [568, 191] width 58 height 15
drag, startPoint x: 483, startPoint y: 256, endPoint x: 557, endPoint y: 259, distance: 73.8
click at [557, 278] on span "Croco Brezel Stick Salt" at bounding box center [577, 285] width 77 height 15
